Goal: Find contact information: Find contact information

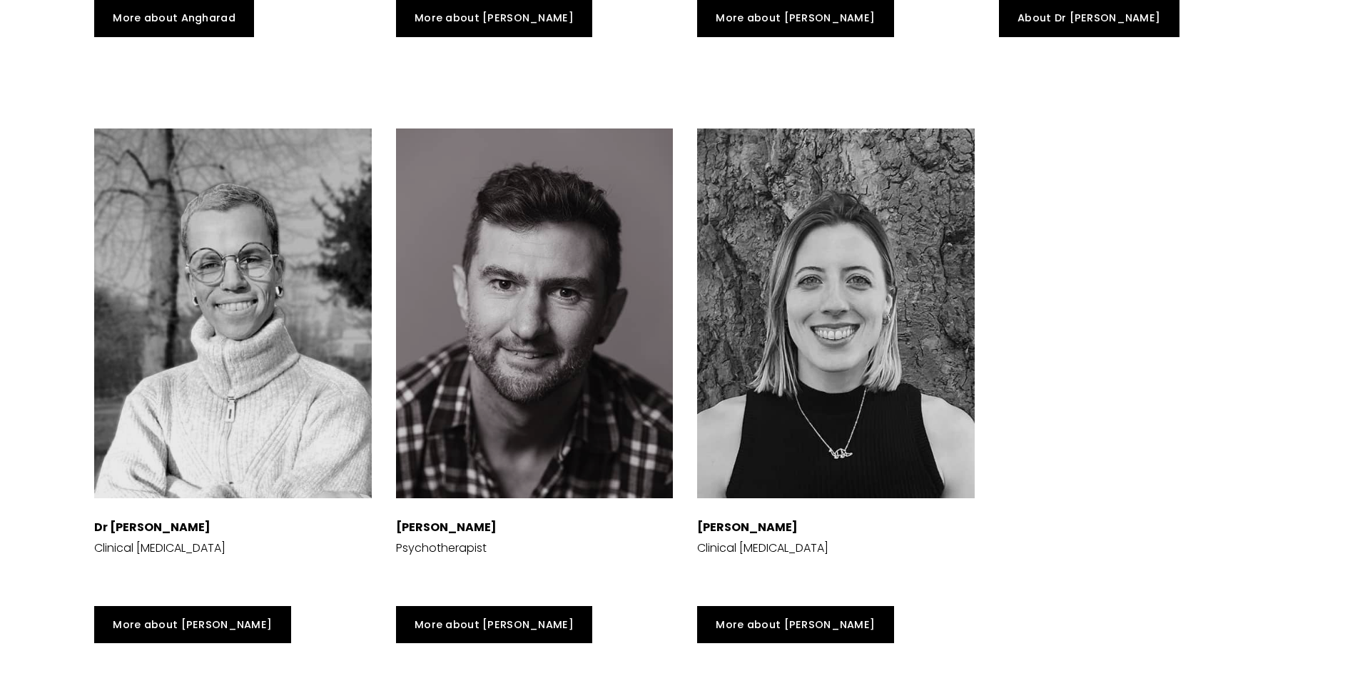
scroll to position [4513, 0]
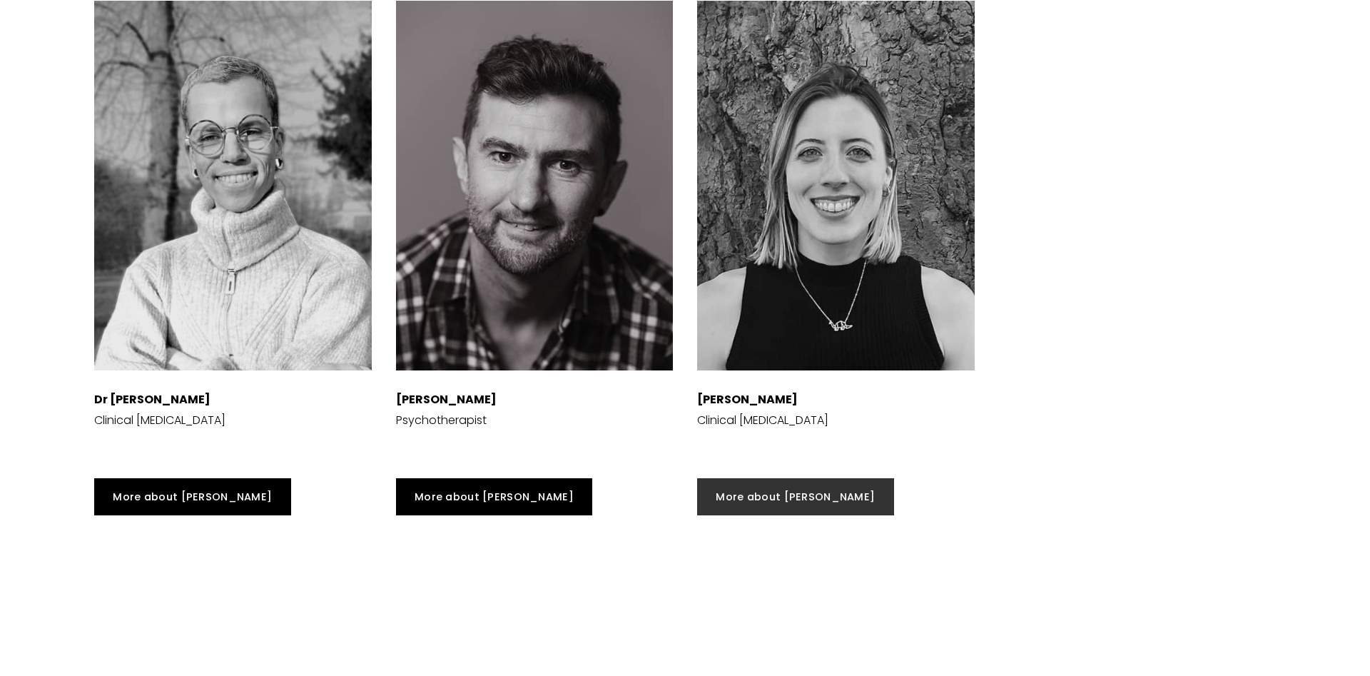
click at [767, 502] on link "More about [PERSON_NAME]" at bounding box center [795, 497] width 197 height 38
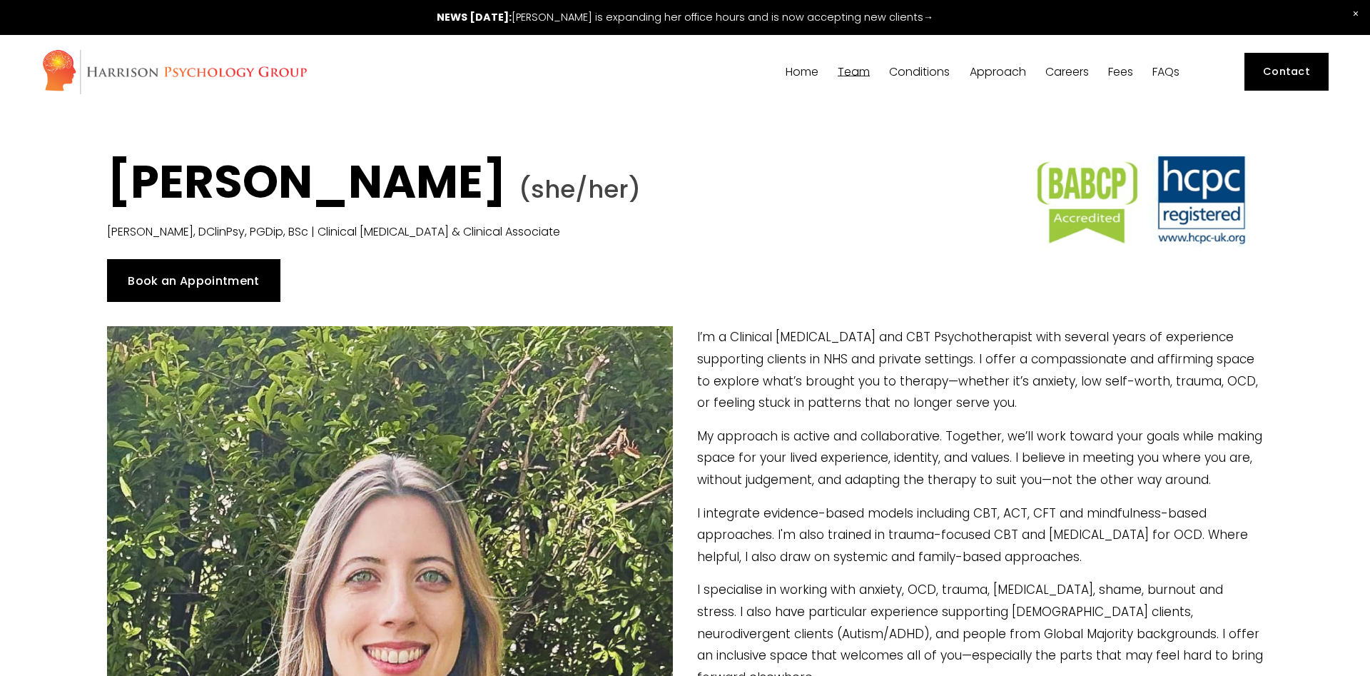
click at [197, 279] on link "Book an Appointment" at bounding box center [193, 280] width 173 height 43
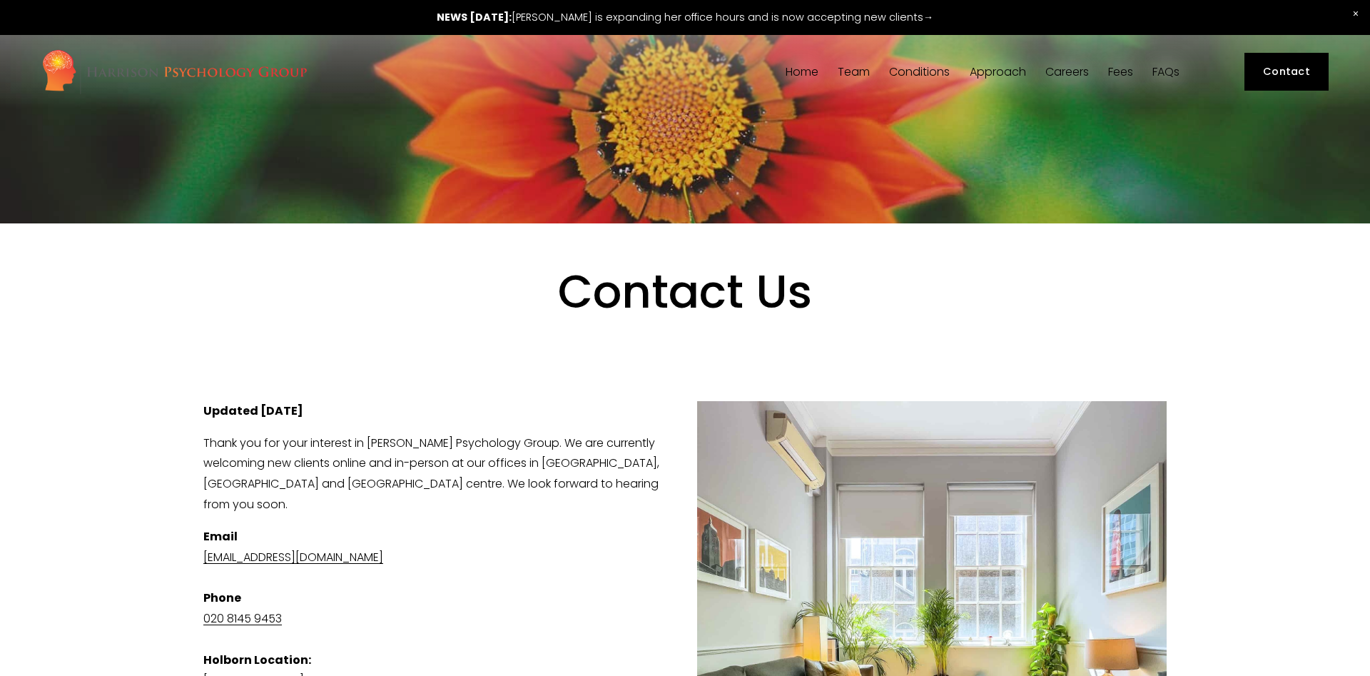
click at [847, 11] on link at bounding box center [685, 17] width 1370 height 35
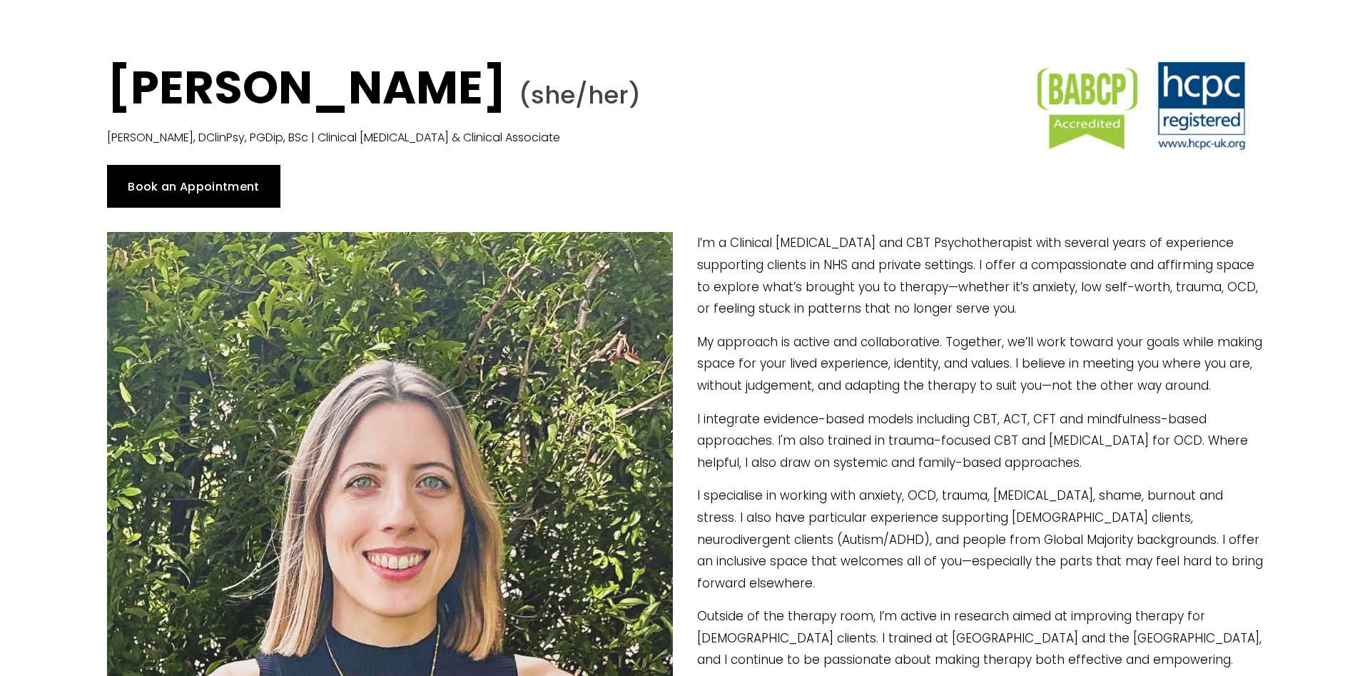
scroll to position [73, 0]
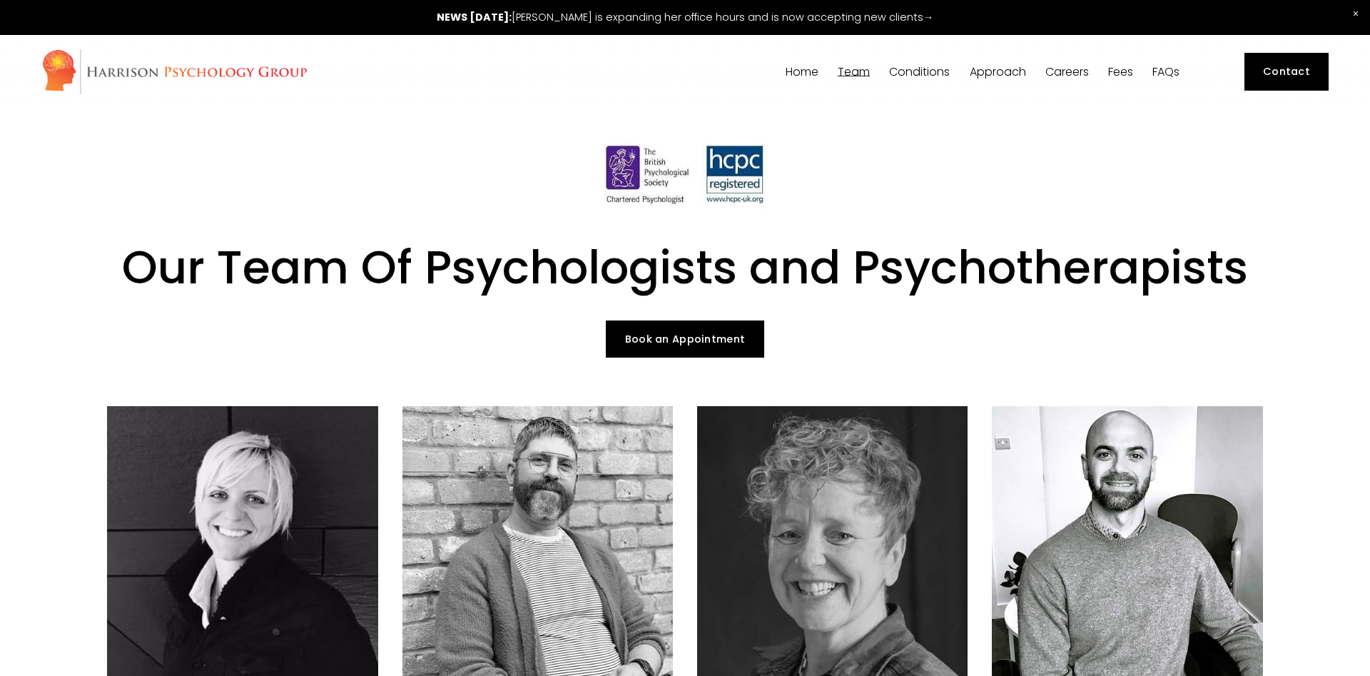
click at [1298, 71] on link "Contact" at bounding box center [1286, 72] width 85 height 38
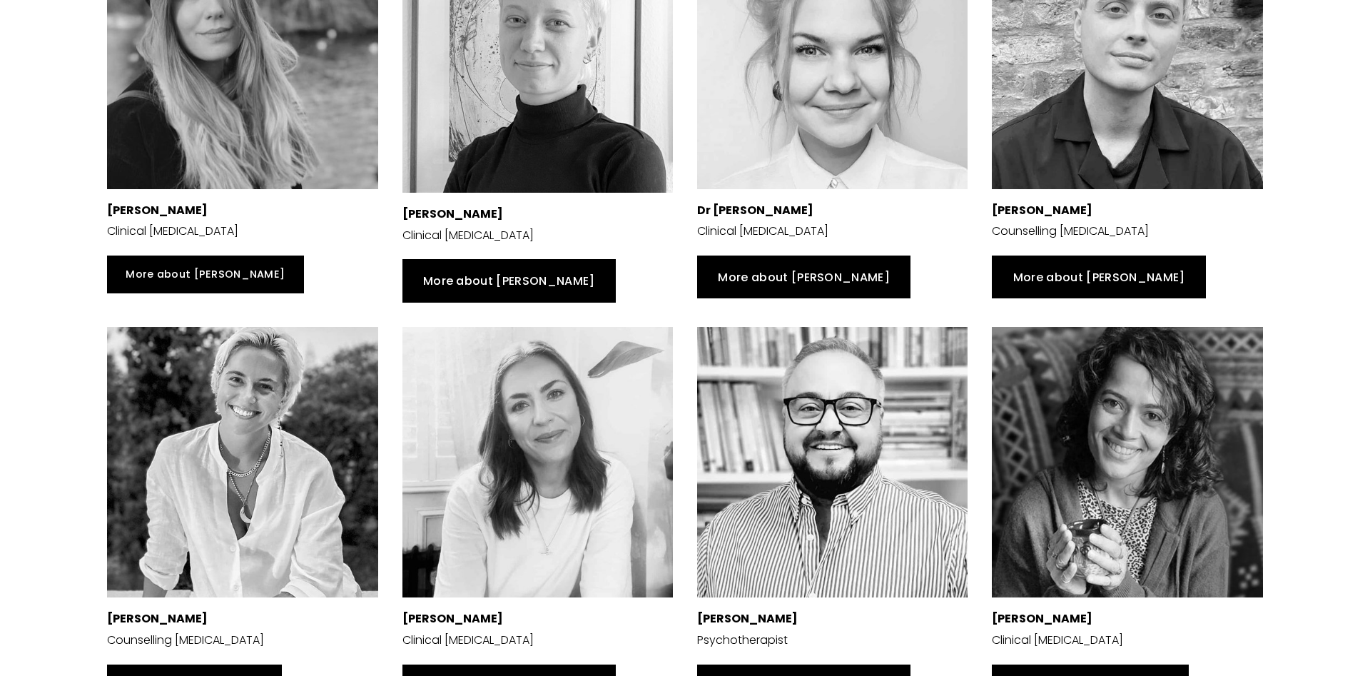
scroll to position [1019, 0]
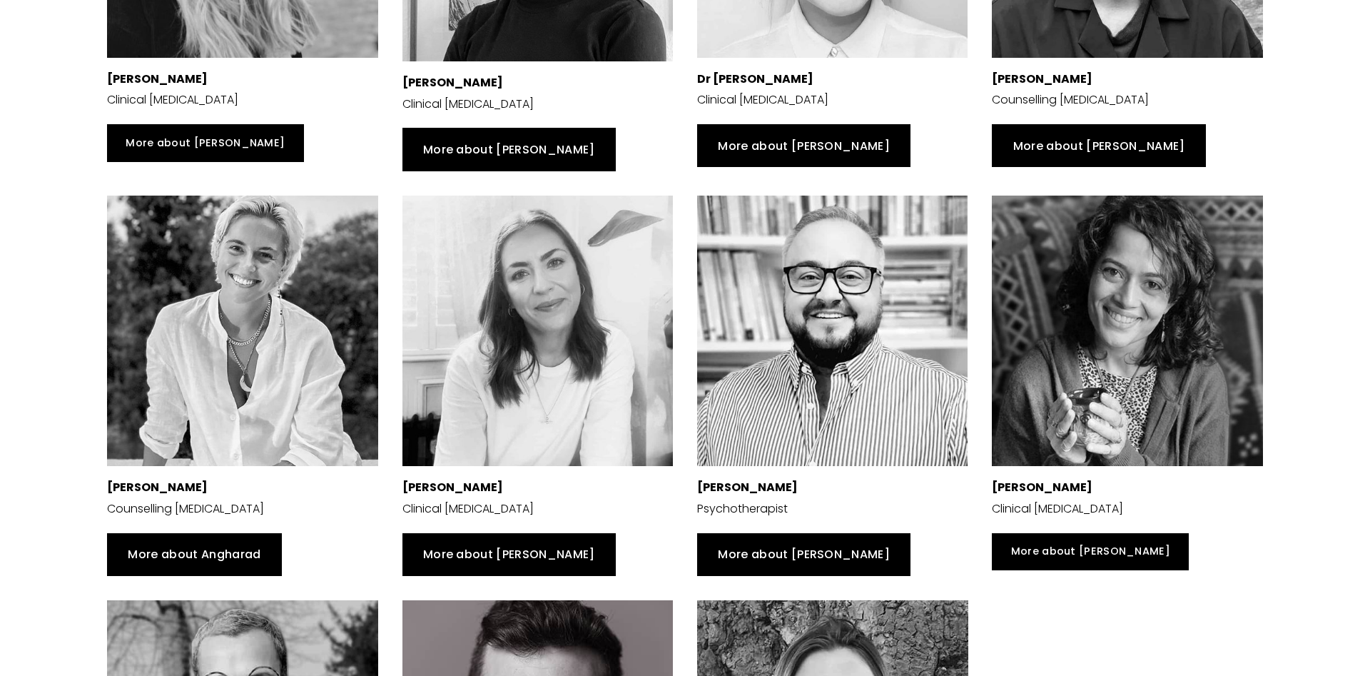
click at [223, 553] on link "More about Angharad" at bounding box center [194, 554] width 175 height 43
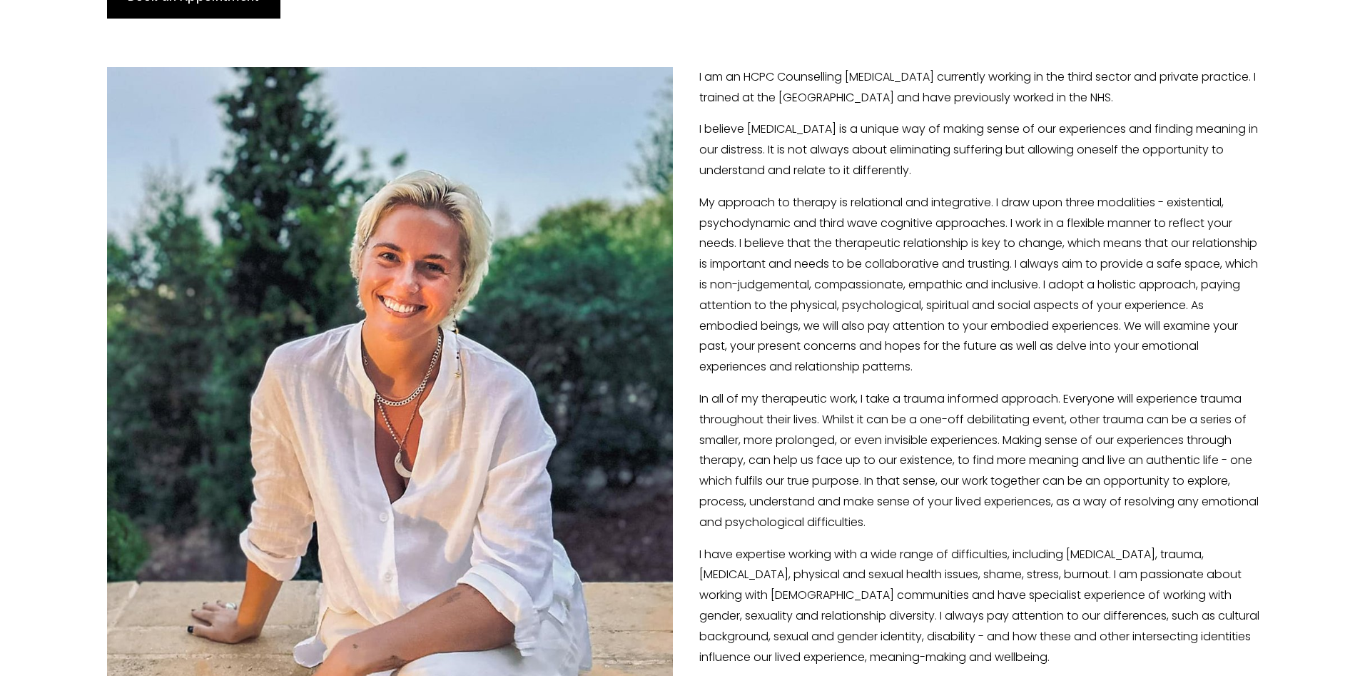
scroll to position [364, 0]
